Goal: Information Seeking & Learning: Learn about a topic

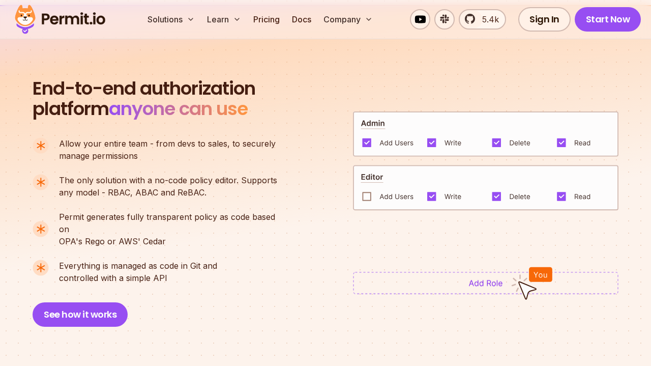
scroll to position [632, 0]
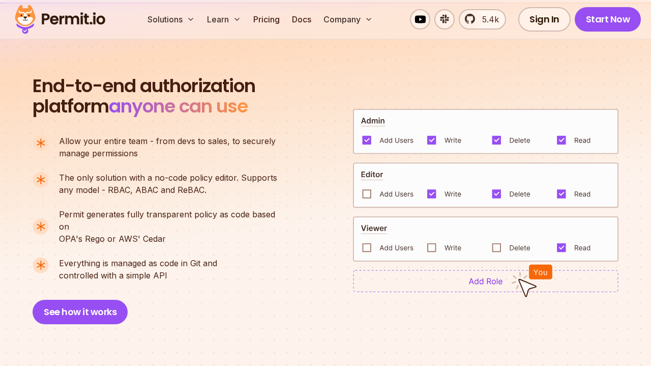
click at [368, 187] on img at bounding box center [486, 185] width 266 height 46
click at [367, 242] on img at bounding box center [486, 238] width 266 height 45
click at [436, 241] on img at bounding box center [486, 238] width 266 height 45
click at [489, 277] on img at bounding box center [486, 281] width 266 height 22
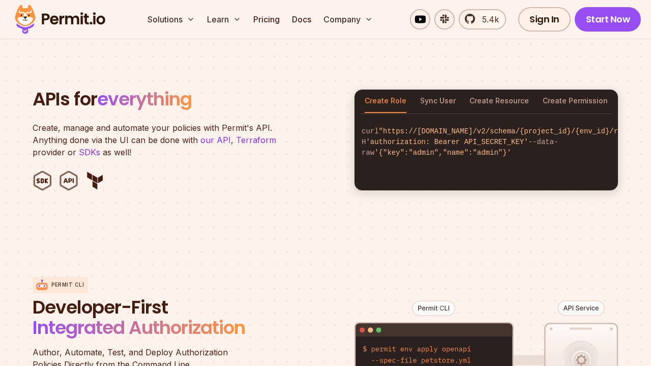
scroll to position [967, 0]
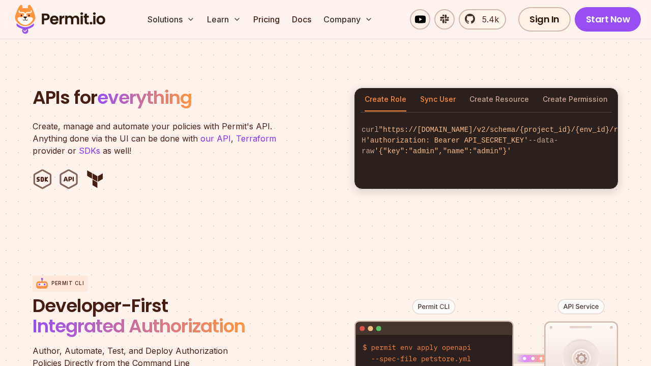
click at [442, 89] on button "Sync User" at bounding box center [438, 99] width 36 height 23
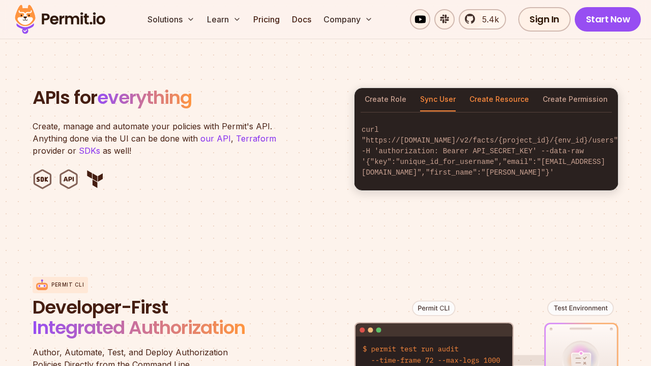
click at [485, 88] on button "Create Resource" at bounding box center [500, 99] width 60 height 23
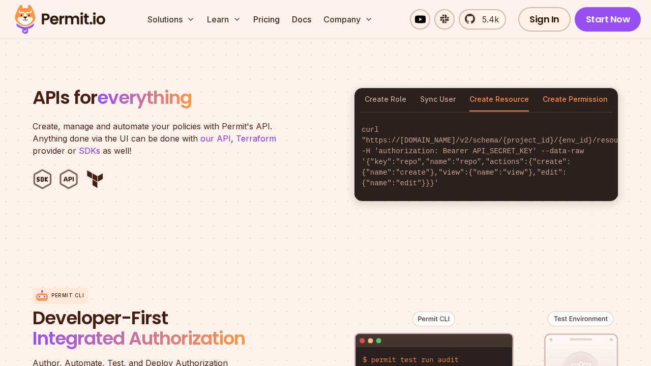
click at [559, 88] on button "Create Permission" at bounding box center [575, 99] width 65 height 23
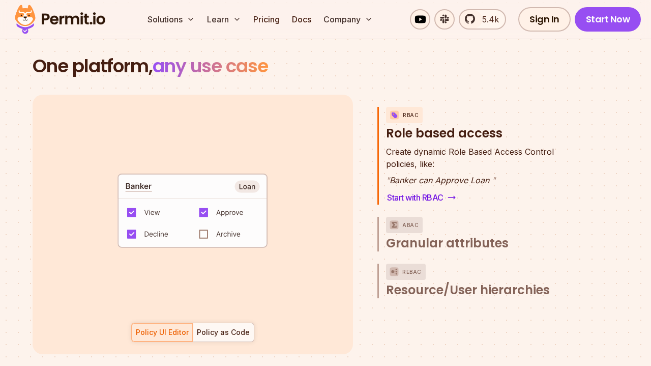
scroll to position [1395, 0]
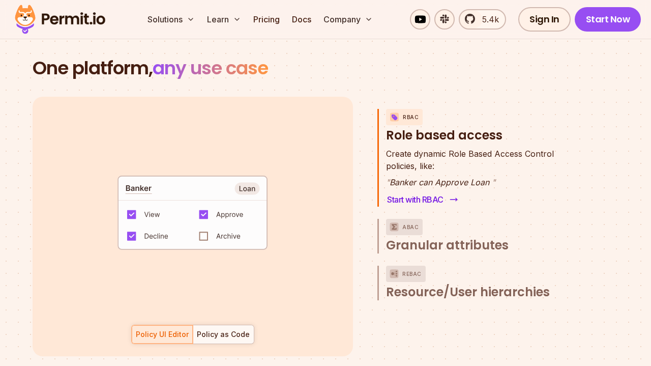
click at [435, 192] on link "Start with RBAC" at bounding box center [421, 199] width 71 height 14
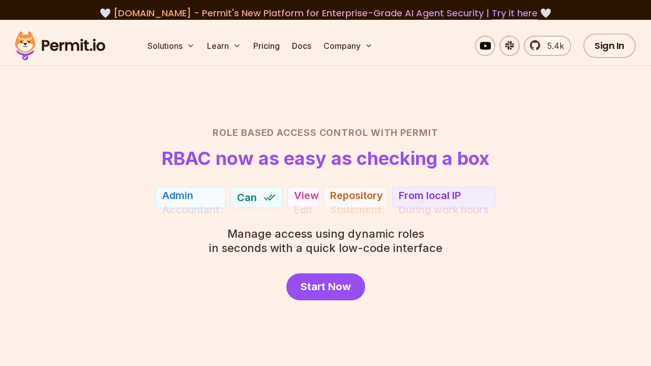
click at [351, 133] on h2 "Role Based Access Control with Permit" at bounding box center [325, 133] width 602 height 14
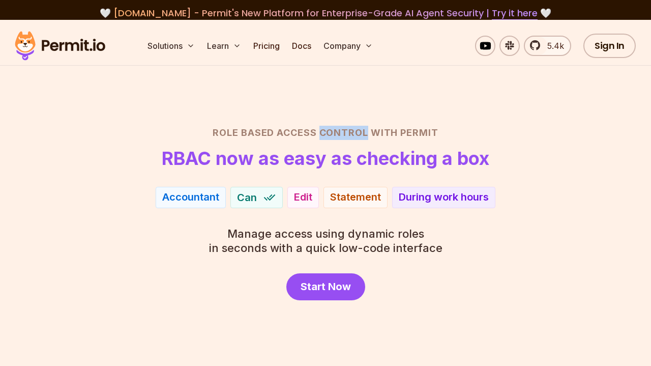
click at [351, 133] on h2 "Role Based Access Control with Permit" at bounding box center [325, 133] width 602 height 14
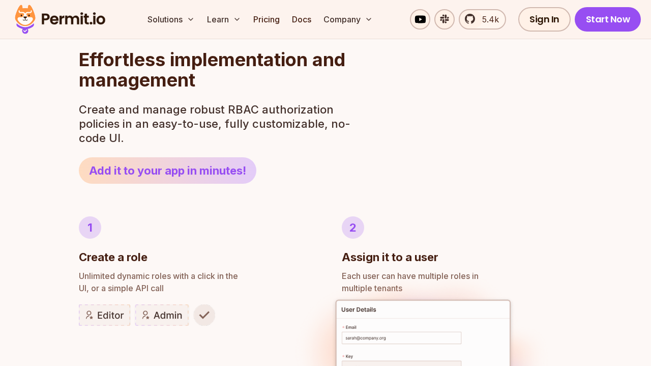
scroll to position [439, 0]
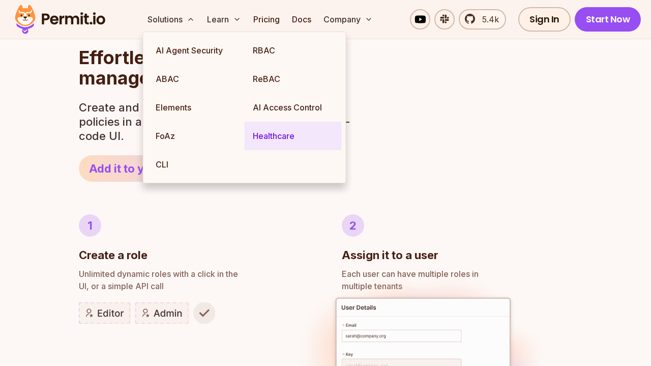
click at [261, 140] on link "Healthcare" at bounding box center [293, 136] width 97 height 28
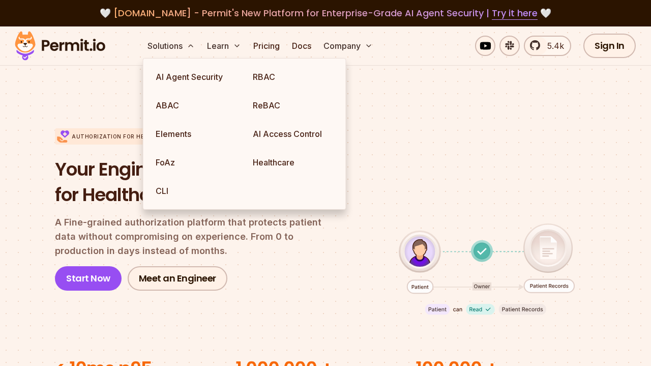
click at [437, 119] on div "Authorization for Healthcare Your Engineering Partners for Healthcare Authoriza…" at bounding box center [325, 209] width 541 height 227
